Goal: Check status: Check status

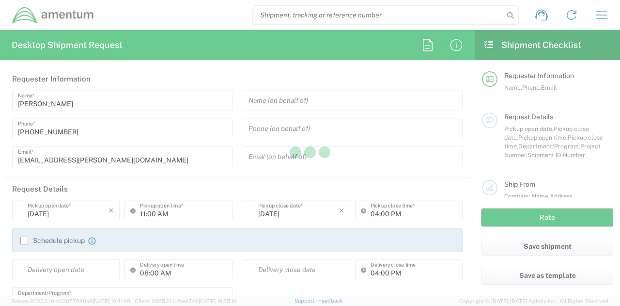
type input "[GEOGRAPHIC_DATA]"
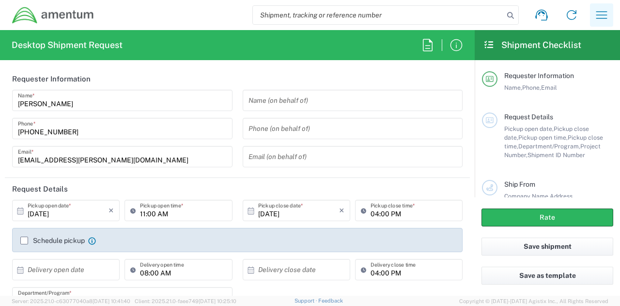
type input "[DOMAIN_NAME]"
click at [600, 14] on icon "button" at bounding box center [601, 14] width 15 height 15
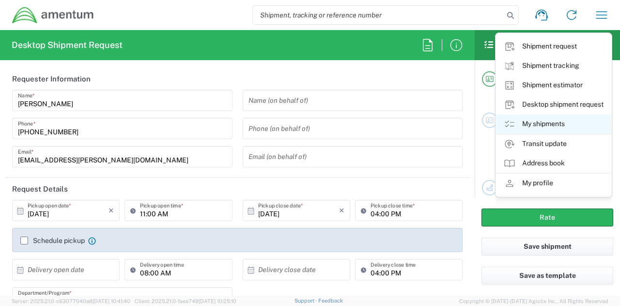
click at [564, 127] on link "My shipments" at bounding box center [553, 123] width 115 height 19
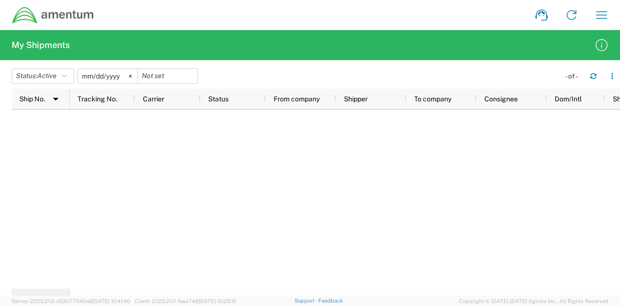
click at [111, 71] on input "[DATE]" at bounding box center [108, 76] width 60 height 15
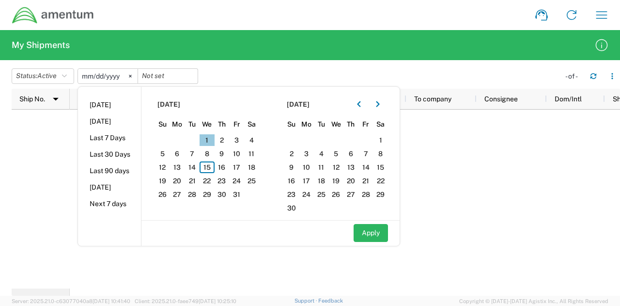
click at [205, 138] on span "1" at bounding box center [207, 140] width 15 height 12
click at [388, 229] on button "Apply" at bounding box center [371, 233] width 34 height 18
type input "[DATE]"
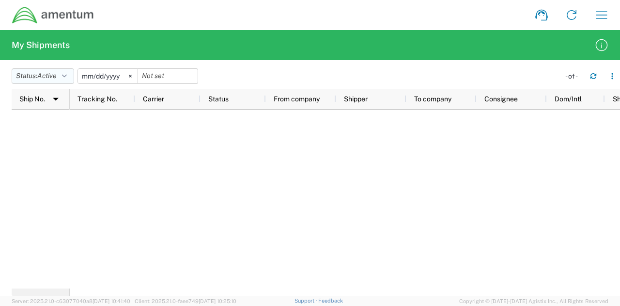
click at [57, 72] on span "Active" at bounding box center [46, 76] width 19 height 8
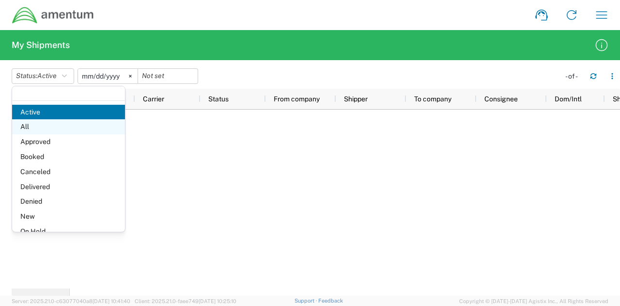
click at [55, 126] on span "All" at bounding box center [68, 126] width 113 height 15
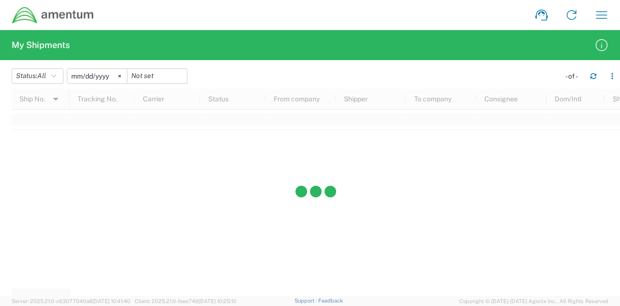
click at [318, 42] on agx-form-header "My Shipments" at bounding box center [310, 45] width 620 height 30
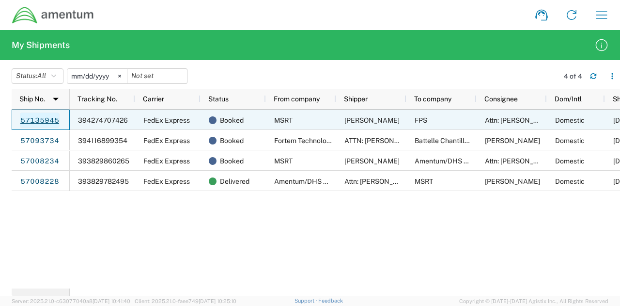
click at [40, 119] on link "57135945" at bounding box center [40, 119] width 40 height 15
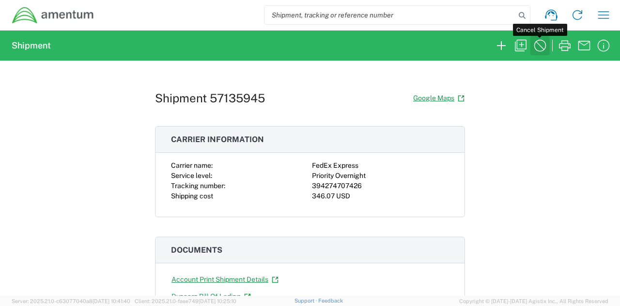
click at [544, 44] on icon "button" at bounding box center [539, 45] width 15 height 15
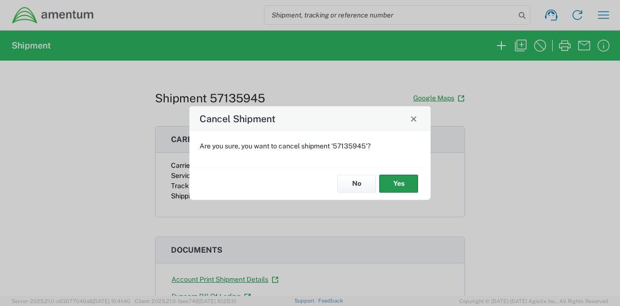
click at [406, 180] on button "Yes" at bounding box center [398, 184] width 39 height 18
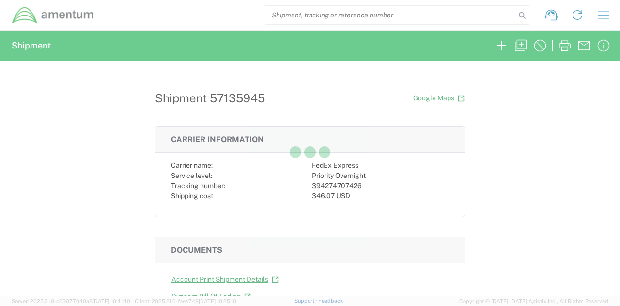
click at [406, 180] on div at bounding box center [310, 153] width 620 height 306
